Goal: Information Seeking & Learning: Check status

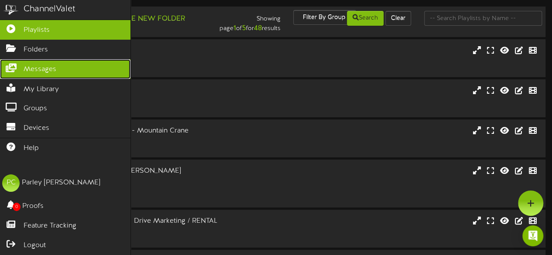
click at [38, 65] on span "Messages" at bounding box center [40, 70] width 33 height 10
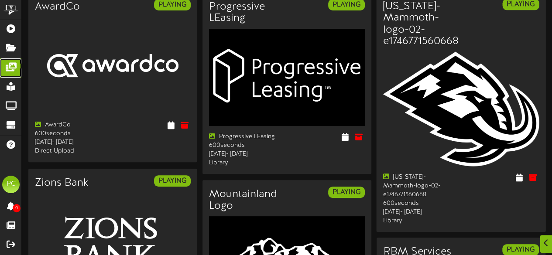
scroll to position [73, 0]
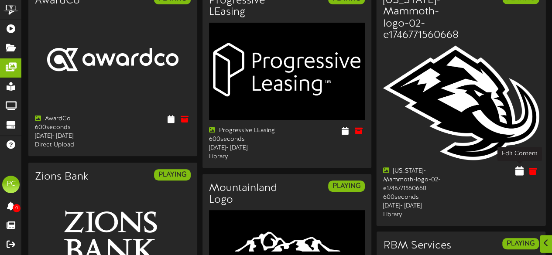
click at [516, 171] on icon at bounding box center [520, 171] width 8 height 10
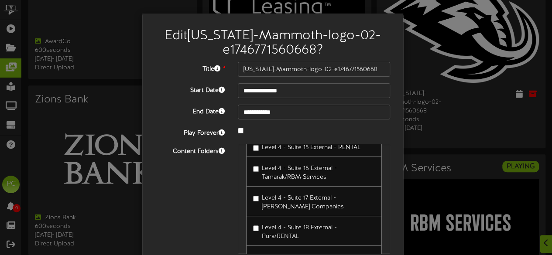
scroll to position [69, 0]
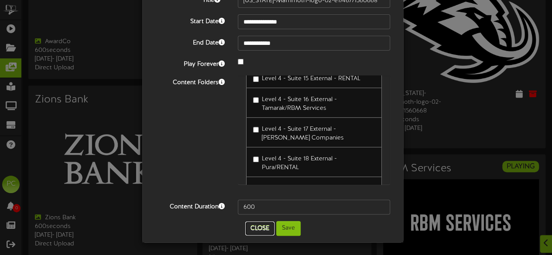
click at [256, 230] on button "Close" at bounding box center [259, 229] width 29 height 14
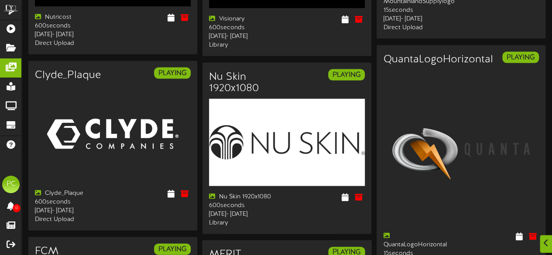
scroll to position [1125, 0]
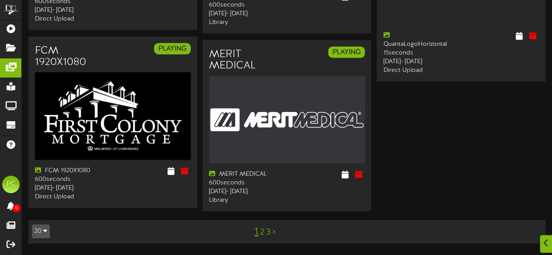
click at [261, 235] on link "2" at bounding box center [262, 233] width 4 height 10
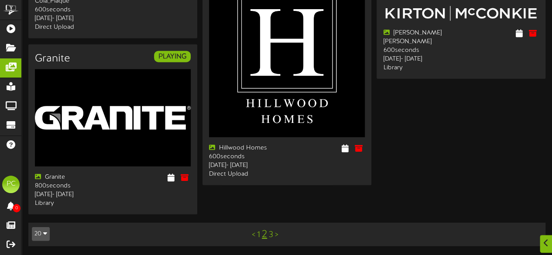
scroll to position [1149, 0]
click at [272, 235] on link "3" at bounding box center [271, 236] width 4 height 10
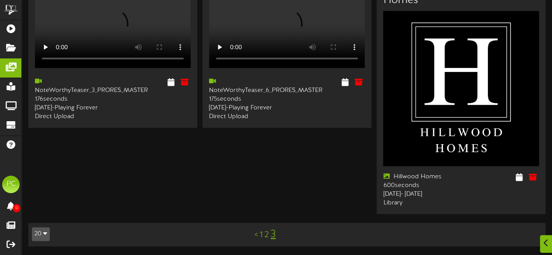
scroll to position [277, 0]
click at [262, 237] on link "1" at bounding box center [261, 236] width 3 height 10
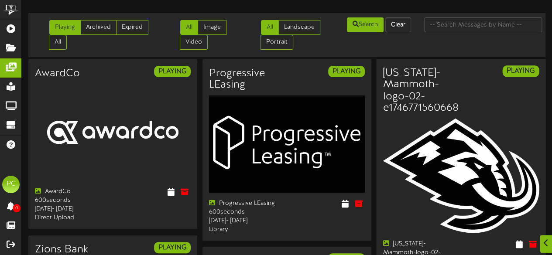
scroll to position [86, 0]
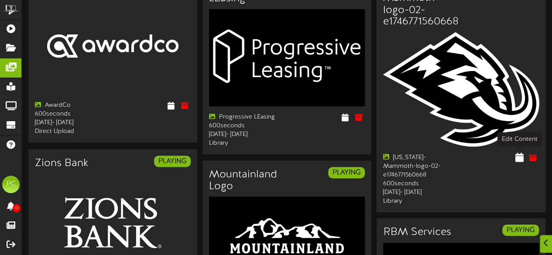
click at [520, 159] on icon at bounding box center [520, 158] width 8 height 10
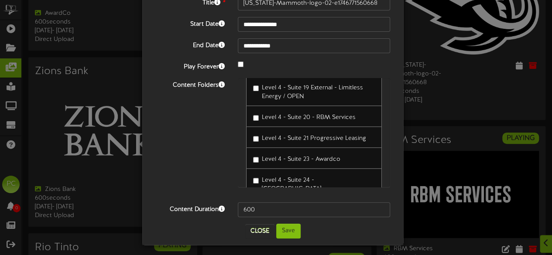
scroll to position [404, 0]
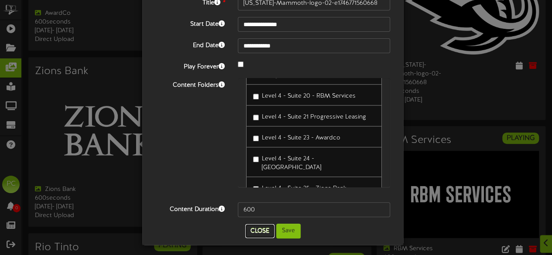
click at [254, 234] on button "Close" at bounding box center [259, 231] width 29 height 14
